Goal: Complete application form: Complete application form

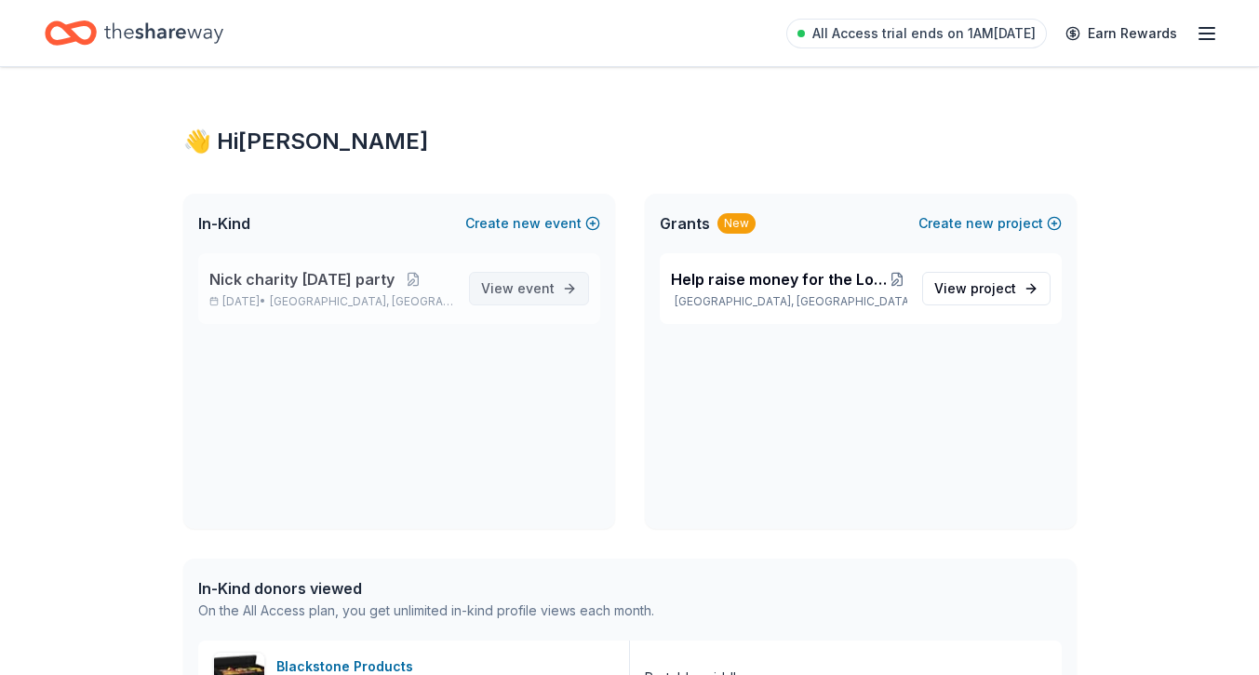
click at [512, 298] on span "View event" at bounding box center [518, 288] width 74 height 22
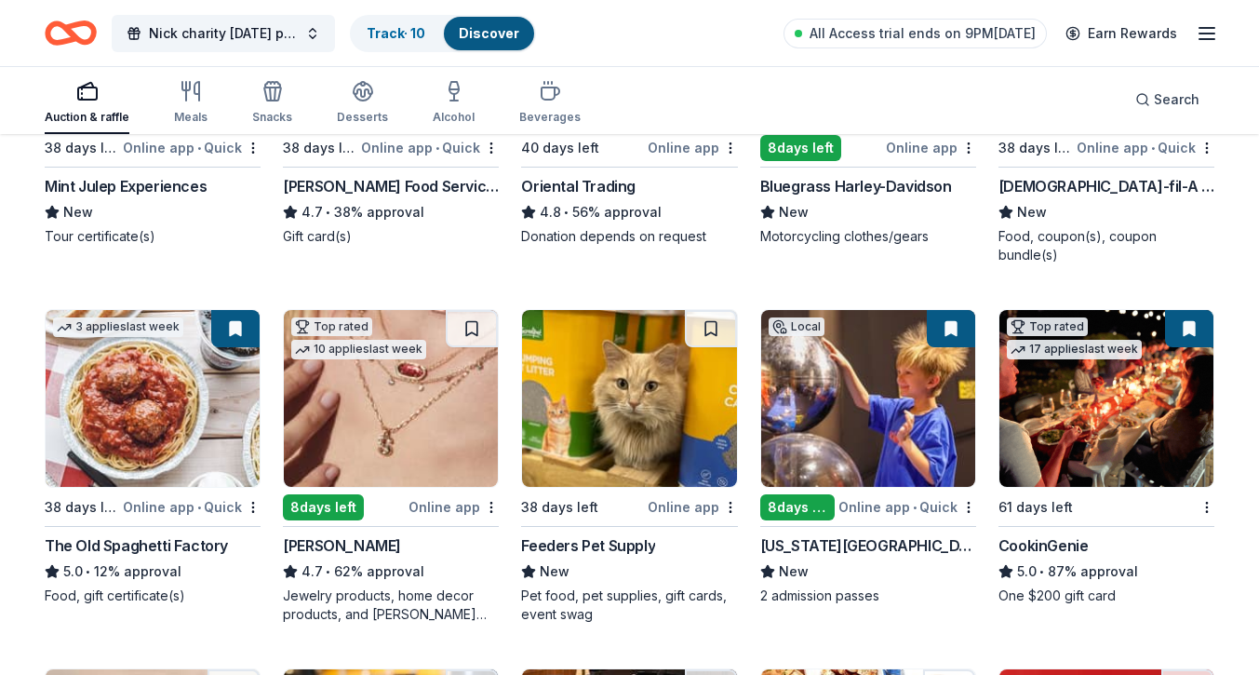
scroll to position [465, 0]
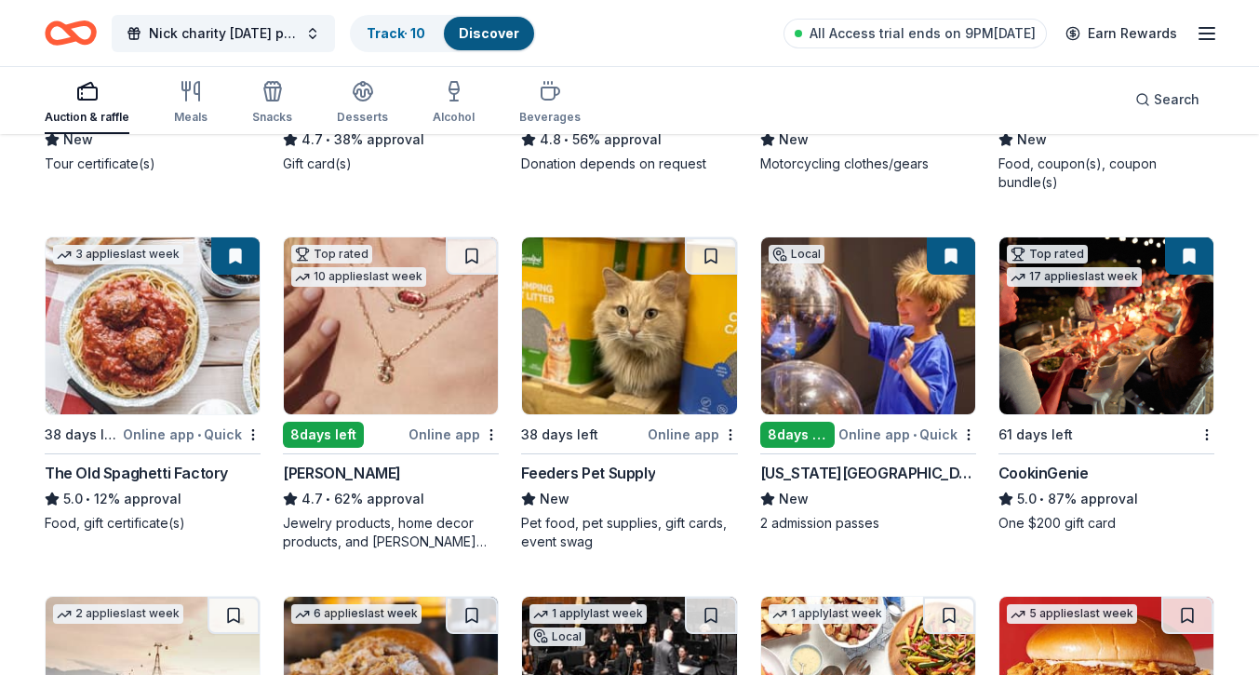
click at [666, 382] on img at bounding box center [629, 325] width 214 height 177
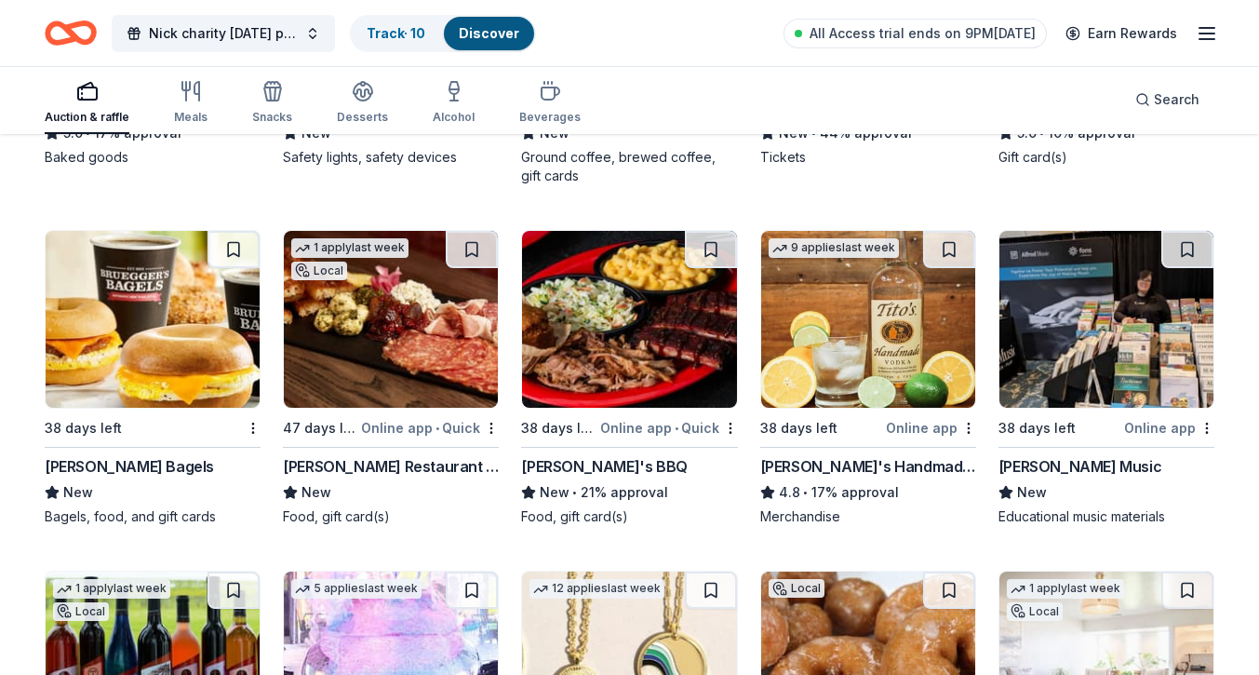
scroll to position [2236, 0]
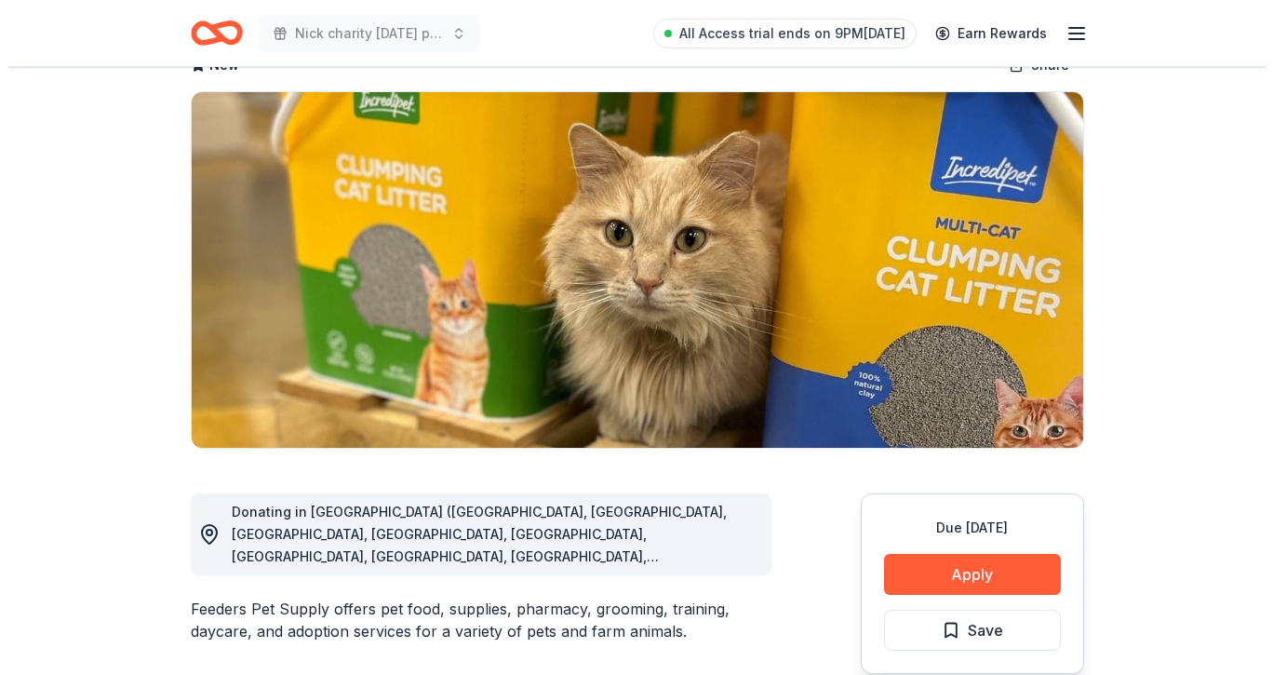
scroll to position [186, 0]
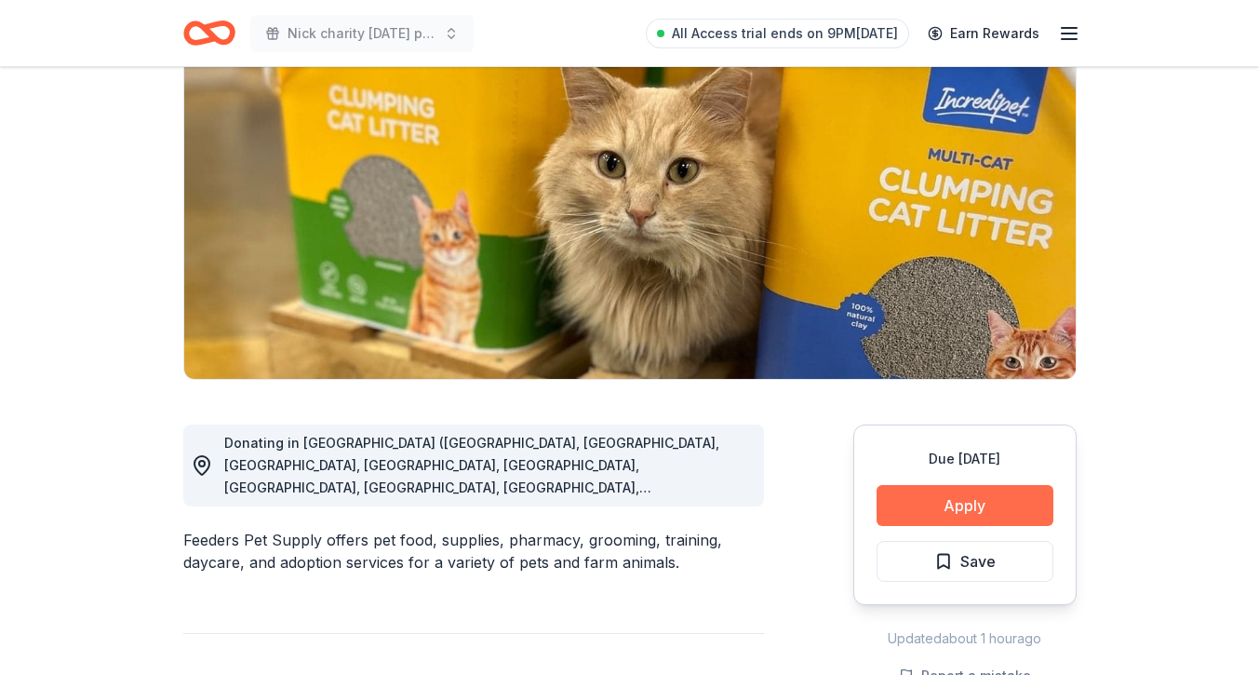
click at [897, 510] on button "Apply" at bounding box center [965, 505] width 177 height 41
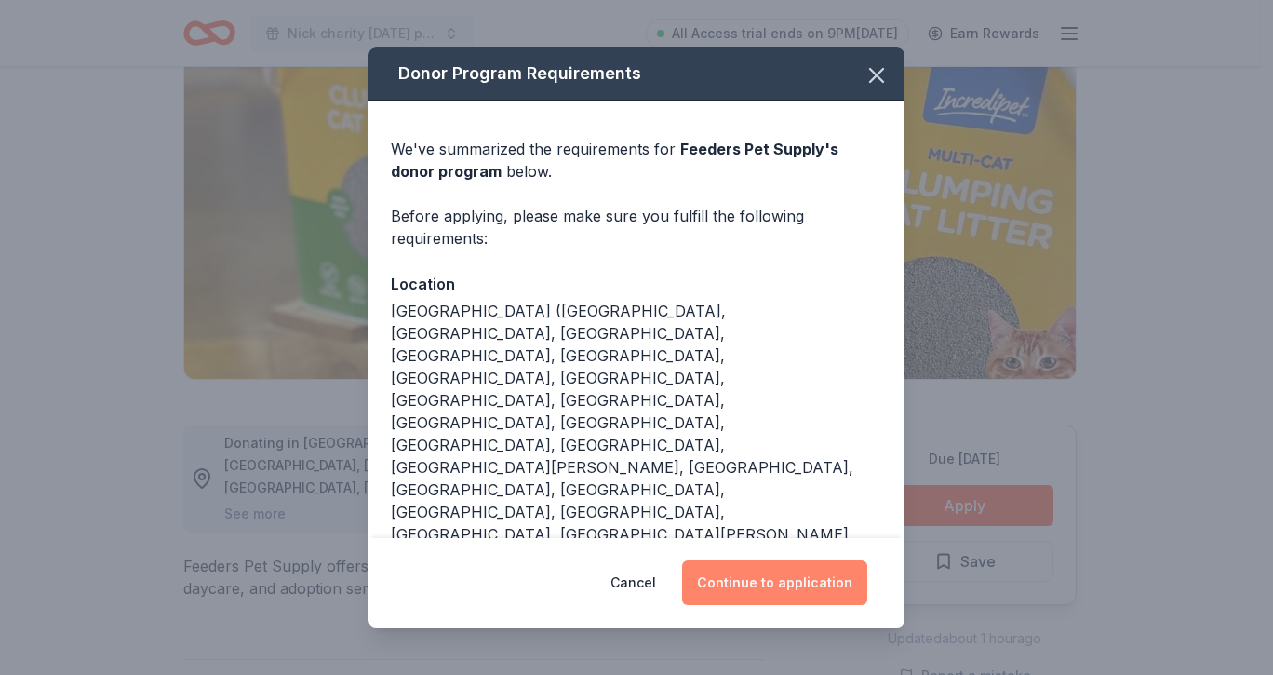
click at [753, 582] on button "Continue to application" at bounding box center [774, 582] width 185 height 45
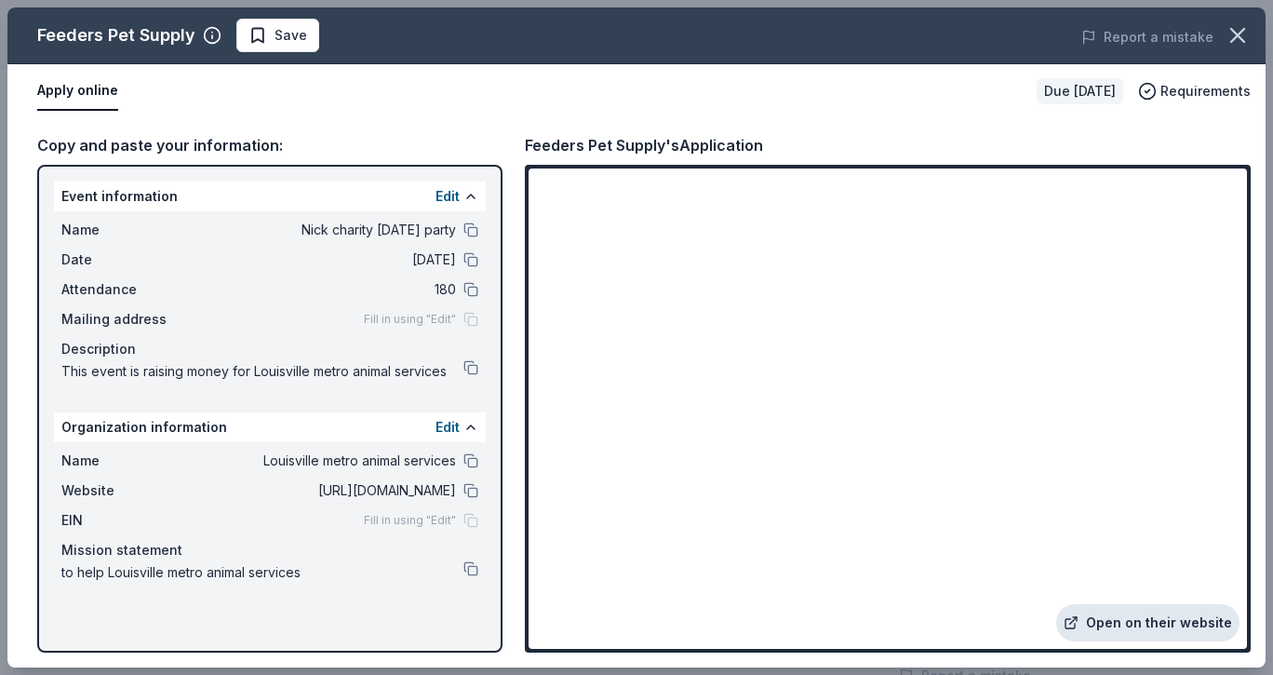
click at [1131, 625] on link "Open on their website" at bounding box center [1147, 622] width 183 height 37
